Goal: Task Accomplishment & Management: Manage account settings

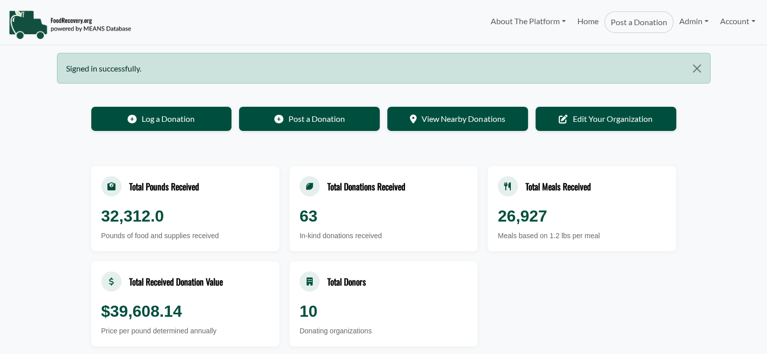
select select "Language Translate Widget"
click at [686, 21] on link "Admin" at bounding box center [693, 21] width 40 height 20
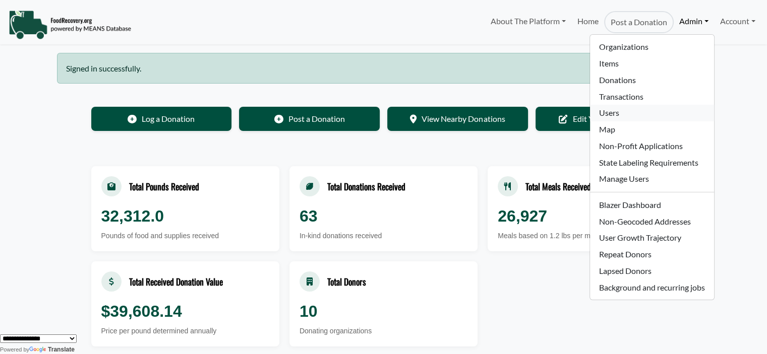
click at [628, 114] on link "Users" at bounding box center [651, 113] width 123 height 17
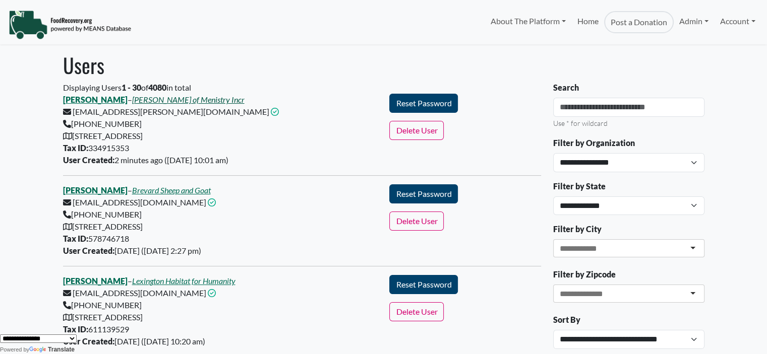
click at [191, 96] on link "[PERSON_NAME] of Menistry Incr" at bounding box center [188, 100] width 112 height 10
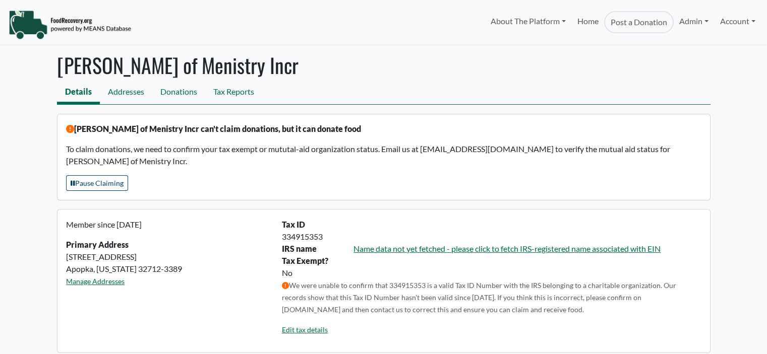
select select "Language Translate Widget"
click at [687, 21] on link "Admin" at bounding box center [693, 21] width 40 height 20
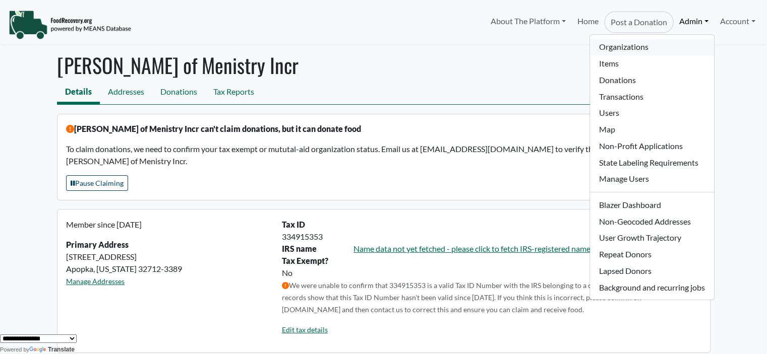
click at [623, 46] on link "Organizations" at bounding box center [651, 47] width 123 height 17
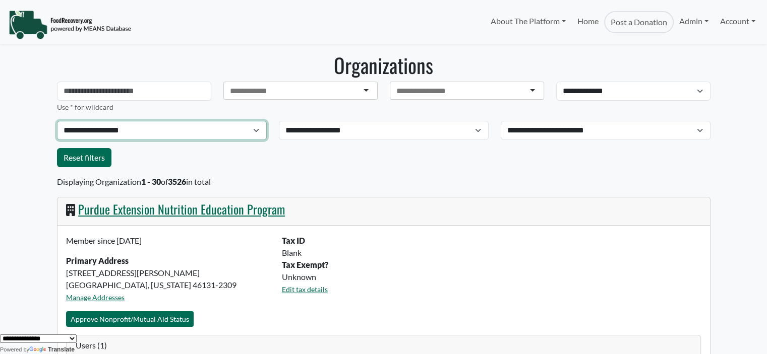
click at [134, 133] on select "**********" at bounding box center [162, 130] width 210 height 19
select select "**********"
click at [57, 121] on select "**********" at bounding box center [162, 130] width 210 height 19
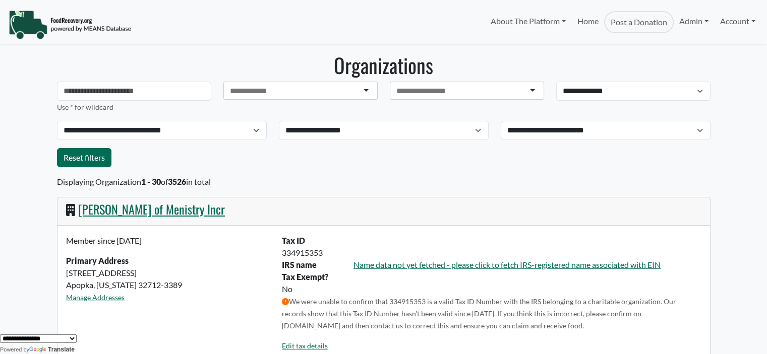
click at [155, 208] on link "[PERSON_NAME] of Menistry Incr" at bounding box center [151, 209] width 147 height 18
click at [696, 18] on link "Admin" at bounding box center [693, 21] width 40 height 20
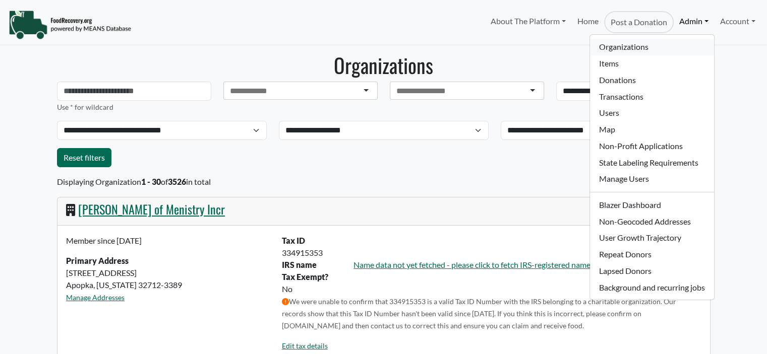
click at [633, 42] on link "Organizations" at bounding box center [651, 47] width 123 height 17
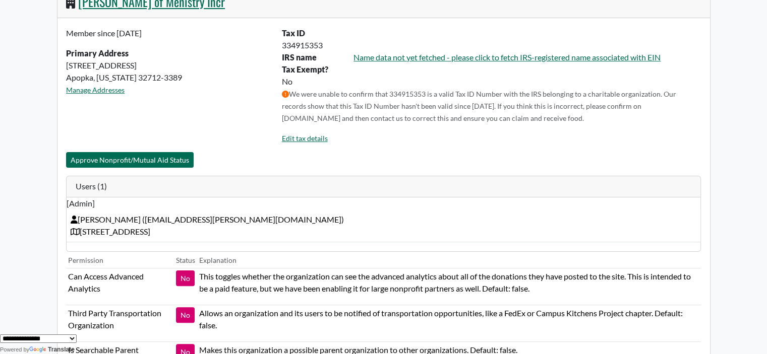
scroll to position [203, 0]
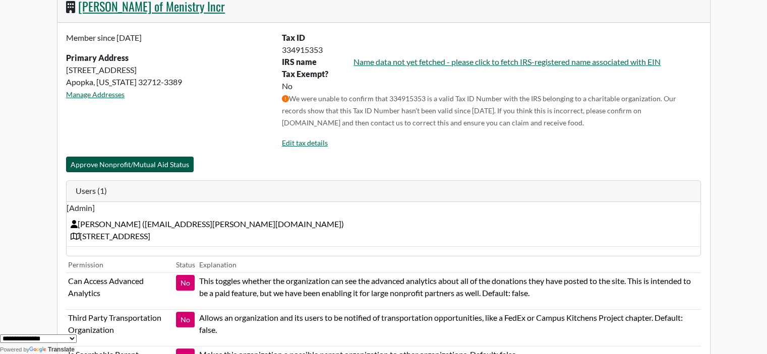
click at [178, 165] on button "Approve Nonprofit/Mutual Aid Status" at bounding box center [130, 165] width 128 height 16
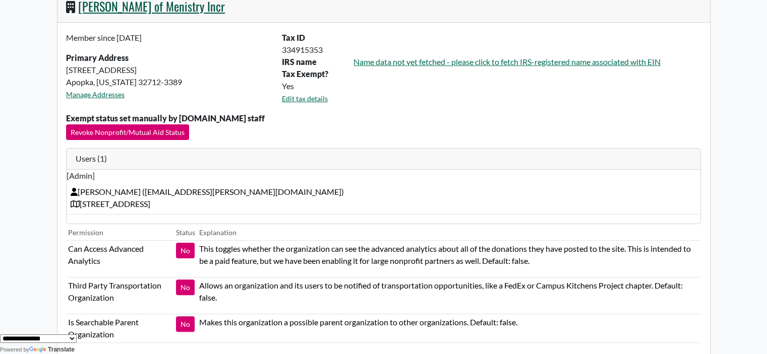
click at [94, 8] on link "[PERSON_NAME] of Menistry Incr" at bounding box center [151, 6] width 147 height 18
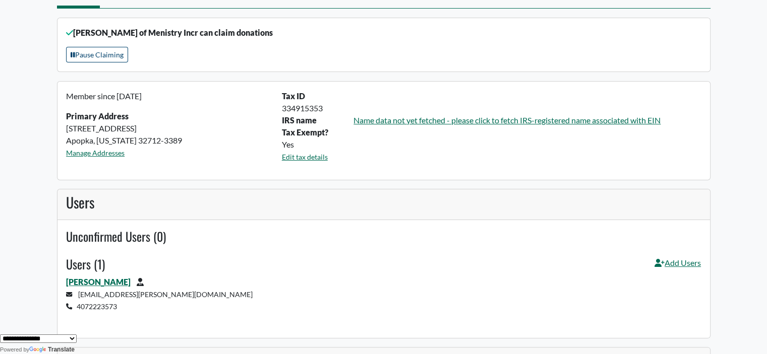
scroll to position [153, 0]
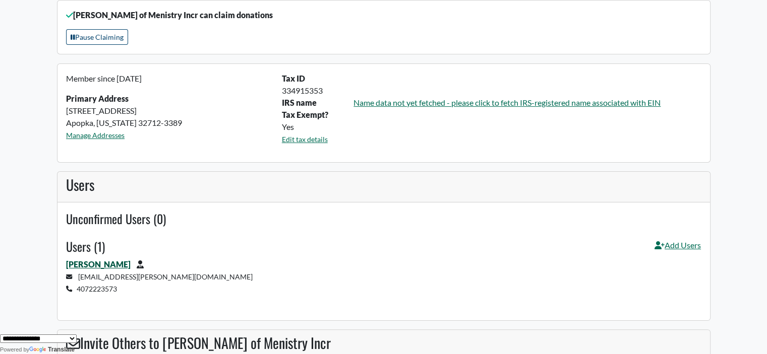
click at [102, 264] on link "[PERSON_NAME]" at bounding box center [98, 265] width 65 height 10
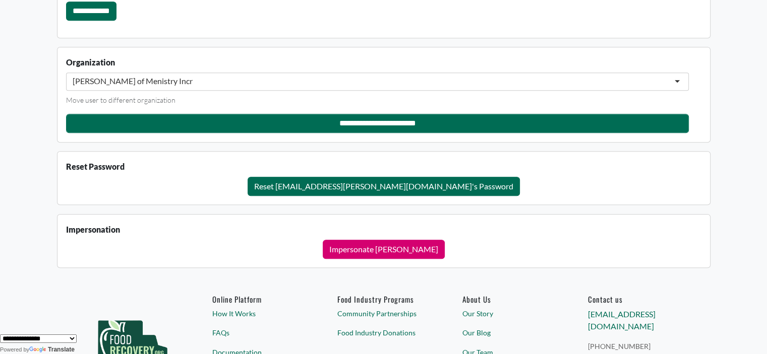
scroll to position [859, 0]
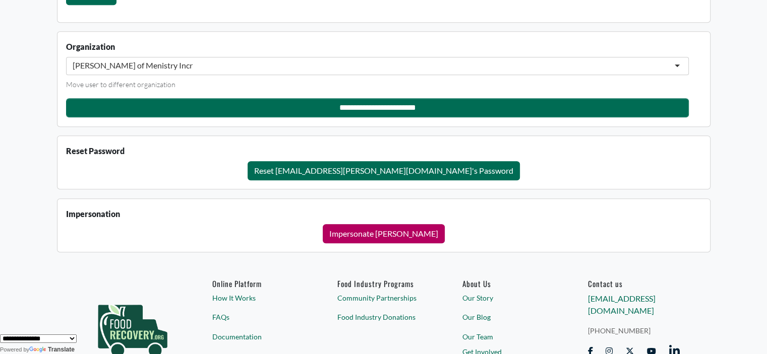
click at [397, 227] on button "Impersonate [PERSON_NAME]" at bounding box center [384, 233] width 122 height 19
